Goal: Task Accomplishment & Management: Use online tool/utility

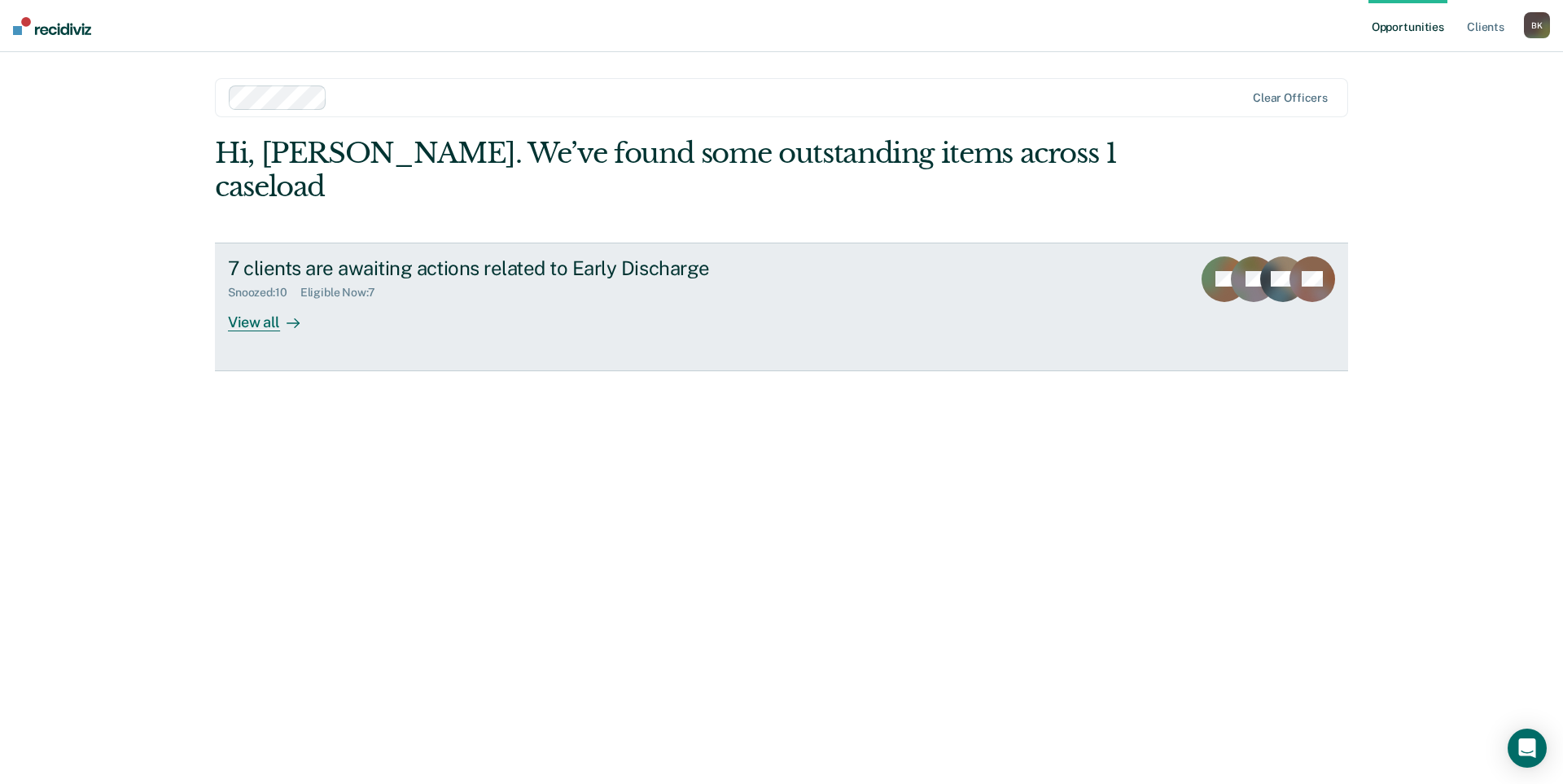
click at [419, 256] on div "7 clients are awaiting actions related to Early Discharge" at bounding box center [513, 268] width 571 height 24
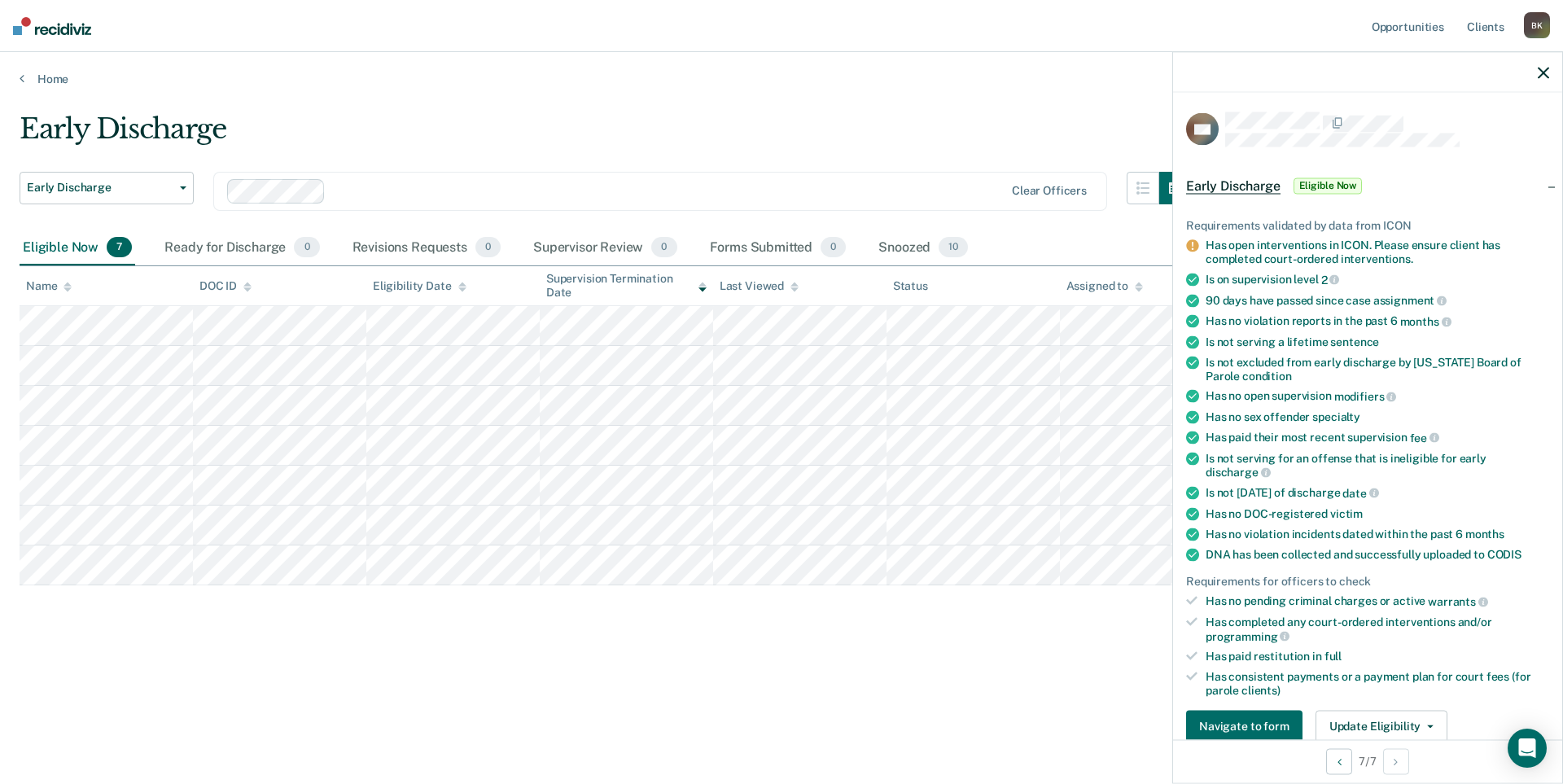
scroll to position [163, 0]
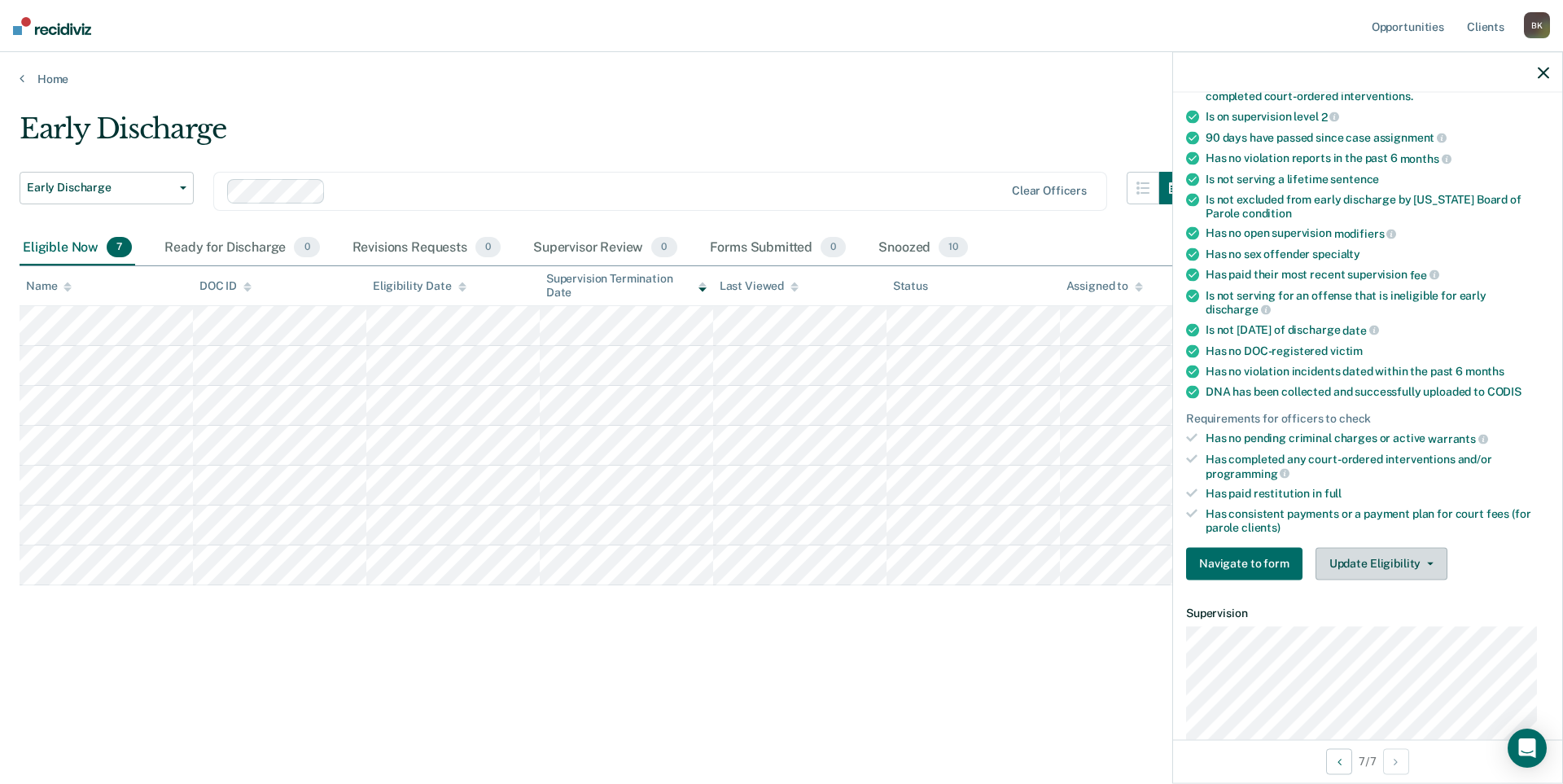
click at [1364, 563] on button "Update Eligibility" at bounding box center [1381, 562] width 132 height 32
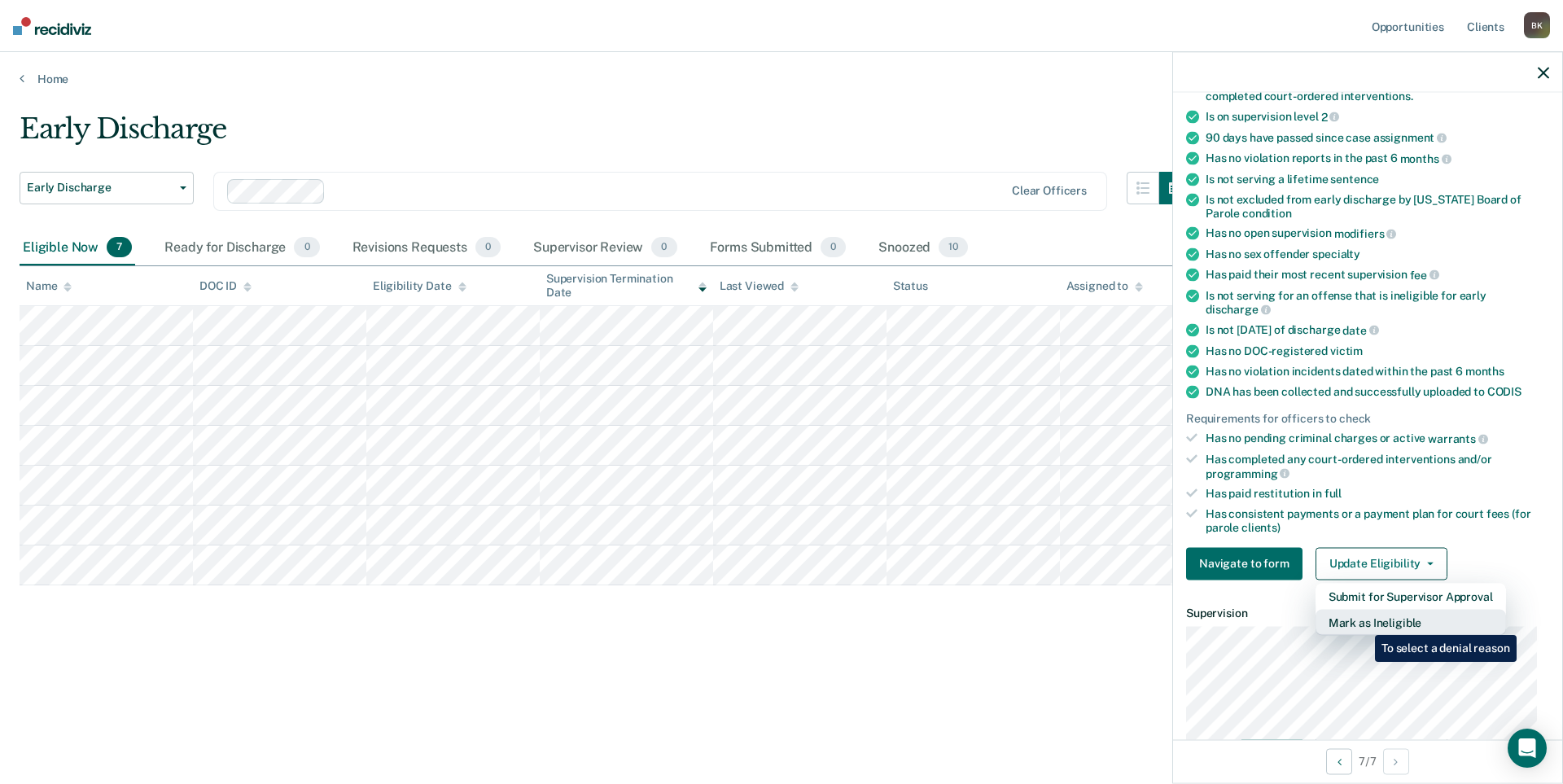
click at [1362, 623] on button "Mark as Ineligible" at bounding box center [1410, 622] width 190 height 26
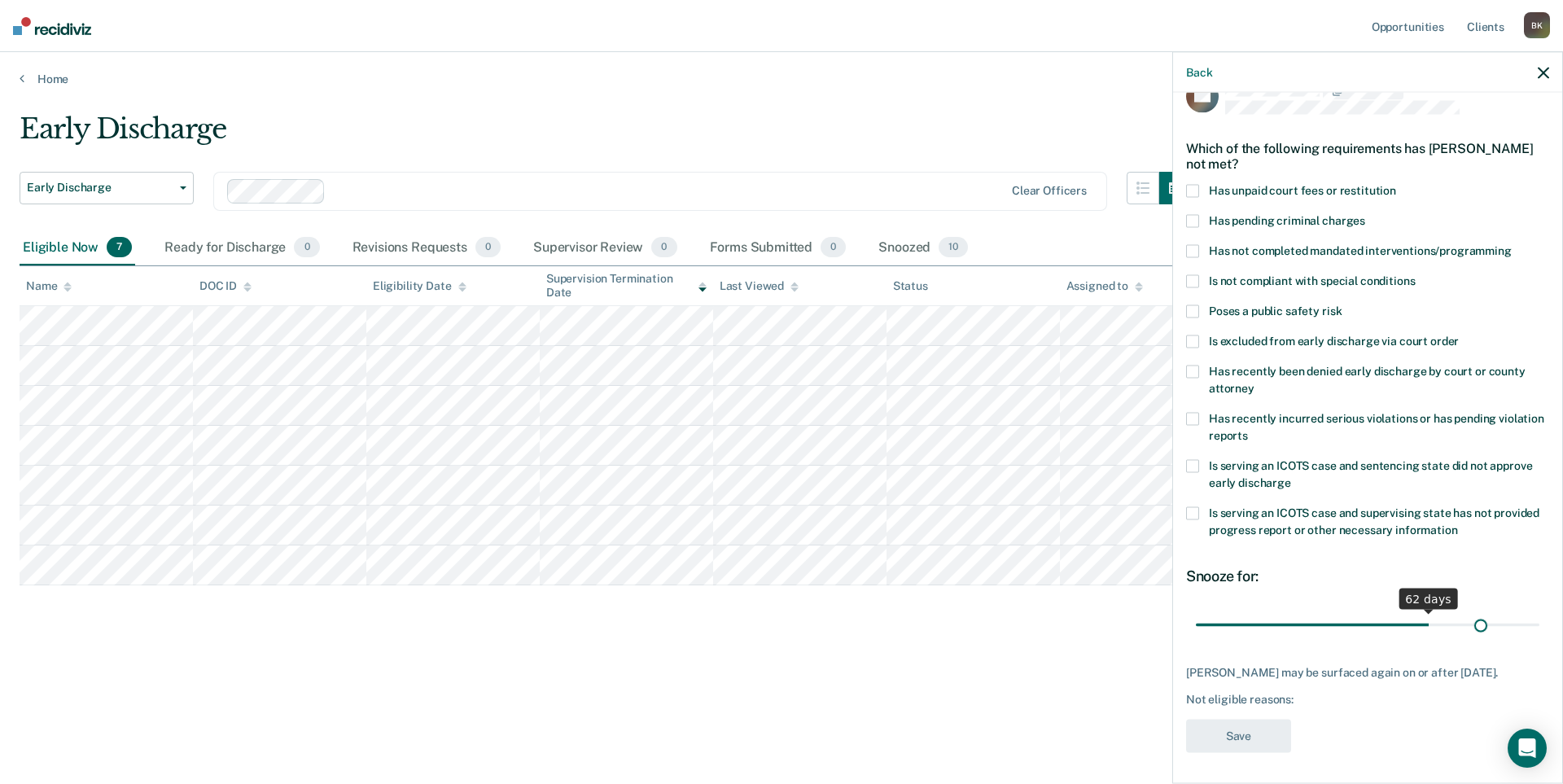
scroll to position [46, 0]
drag, startPoint x: 1307, startPoint y: 614, endPoint x: 1525, endPoint y: 625, distance: 218.3
type input "90"
click at [1525, 625] on input "range" at bounding box center [1368, 622] width 344 height 29
click at [1195, 273] on span at bounding box center [1191, 279] width 13 height 13
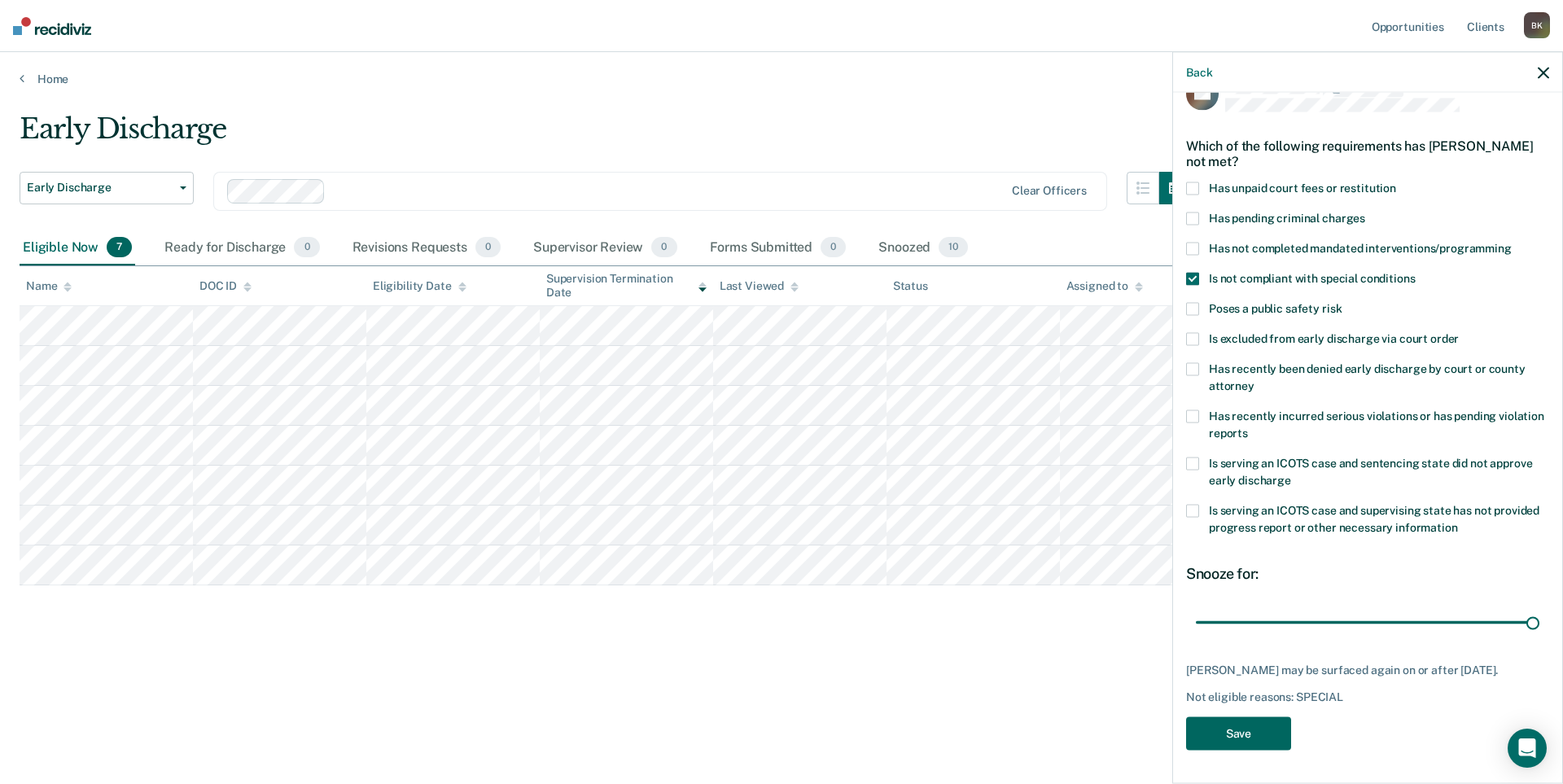
click at [1271, 732] on button "Save" at bounding box center [1238, 733] width 105 height 33
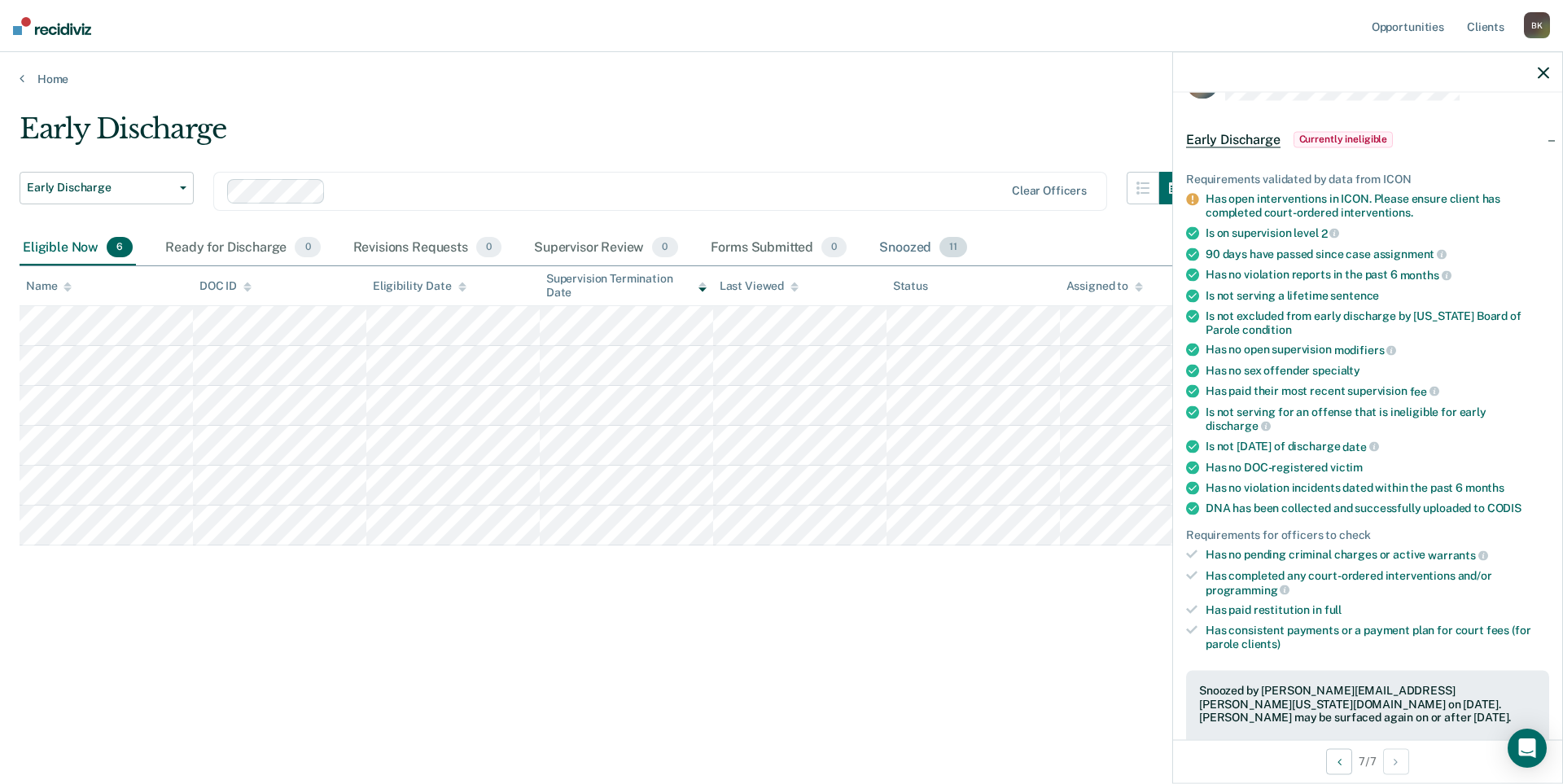
click at [884, 256] on div "Snoozed 11" at bounding box center [923, 248] width 94 height 36
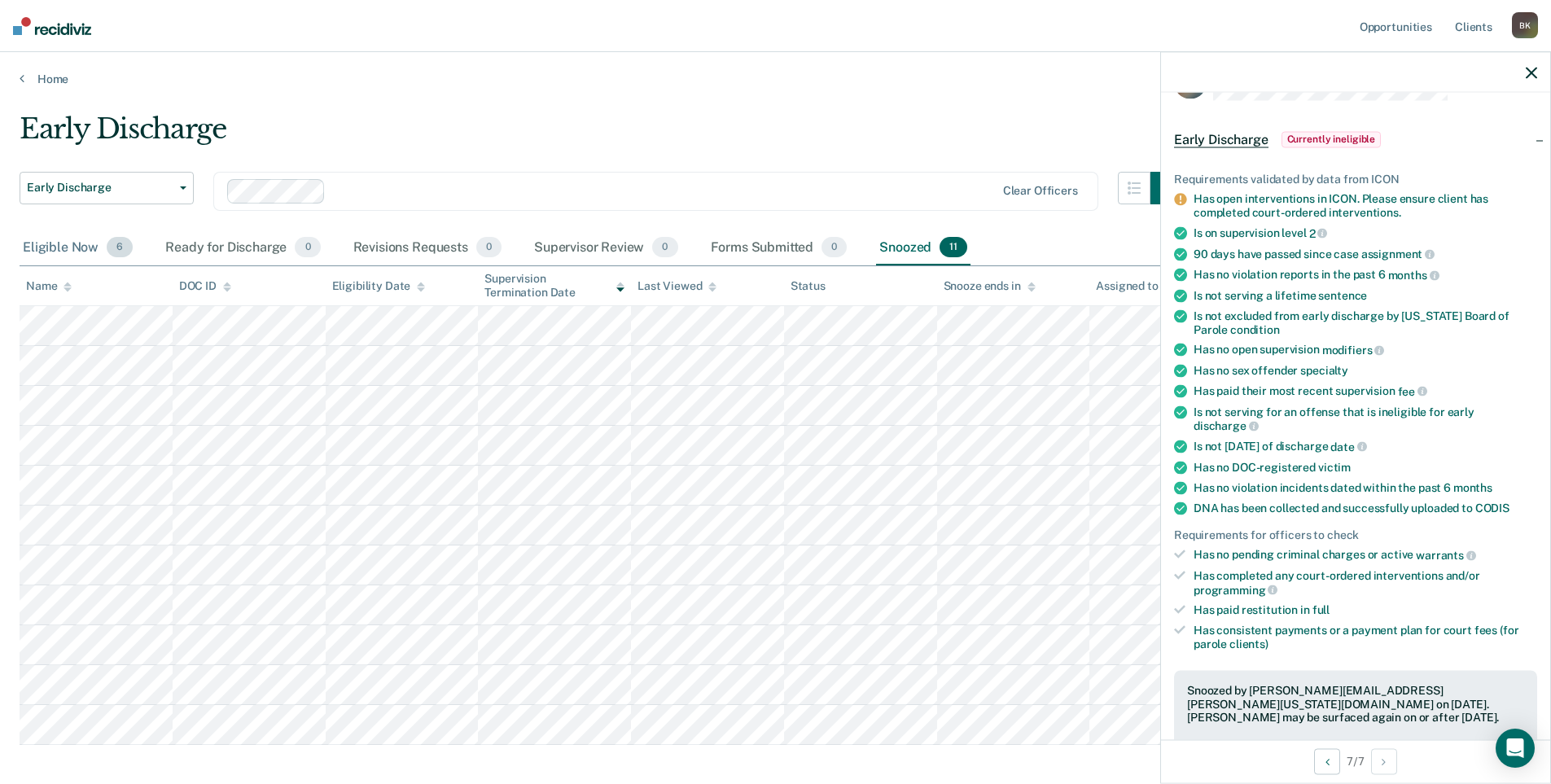
click at [66, 245] on div "Eligible Now 6" at bounding box center [77, 248] width 116 height 36
